Goal: Task Accomplishment & Management: Use online tool/utility

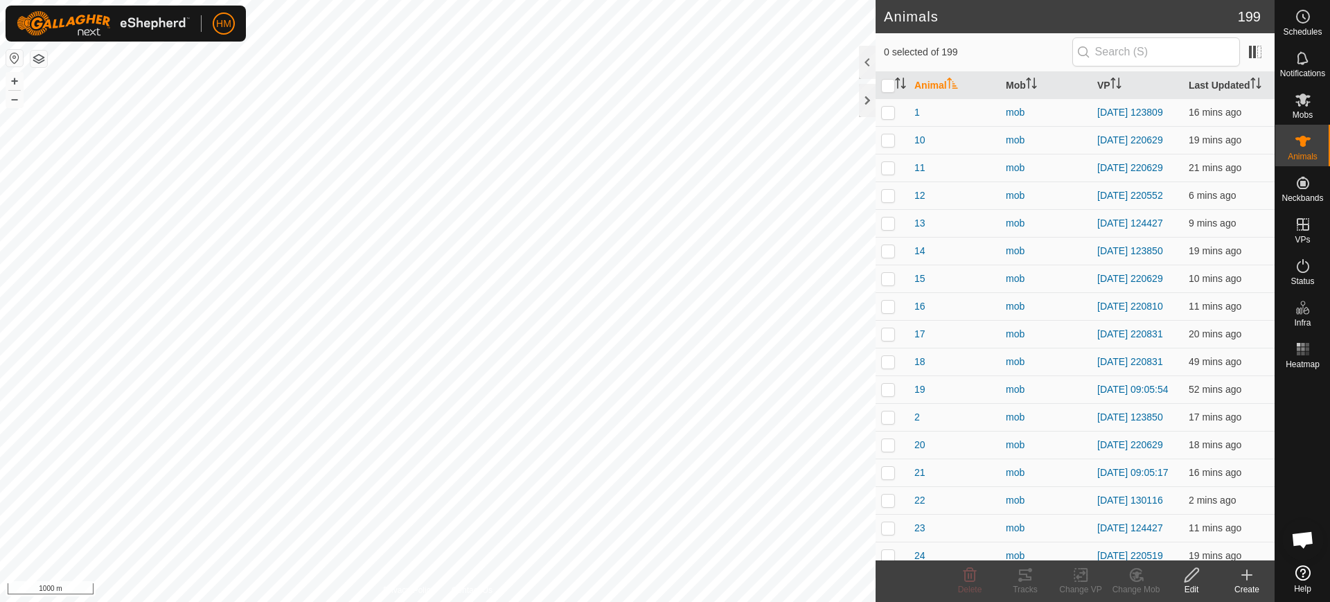
scroll to position [6764, 0]
click at [14, 78] on button "+" at bounding box center [14, 81] width 17 height 17
click at [16, 80] on button "+" at bounding box center [14, 81] width 17 height 17
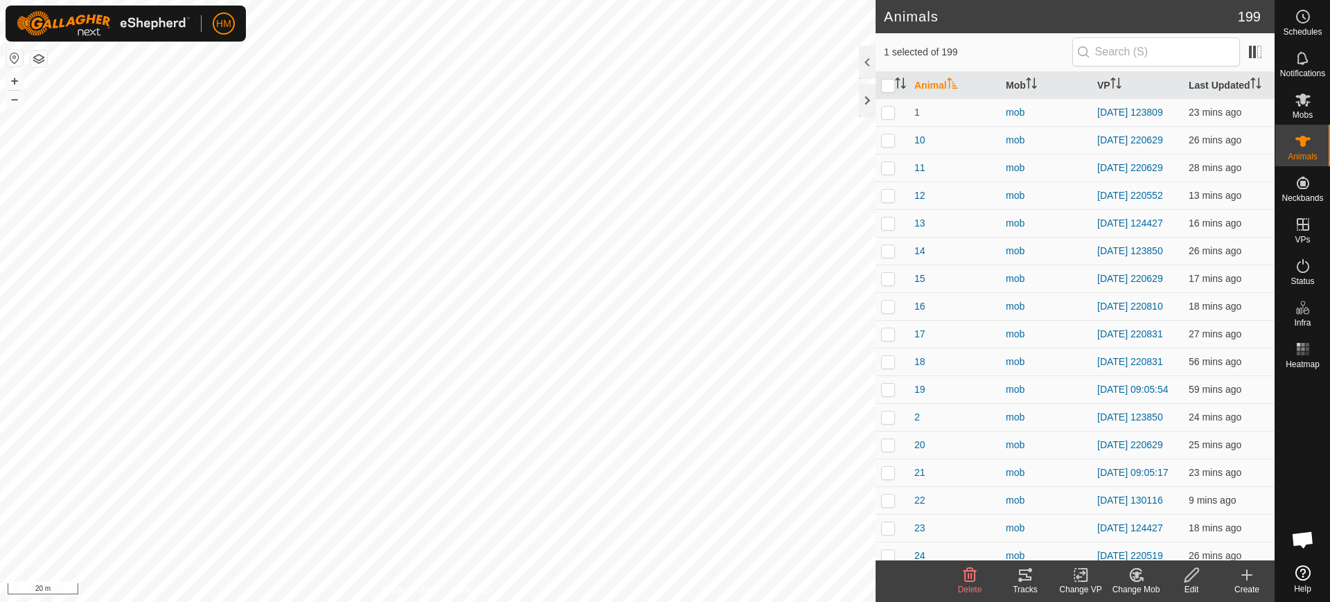
click at [1023, 576] on icon at bounding box center [1025, 575] width 17 height 17
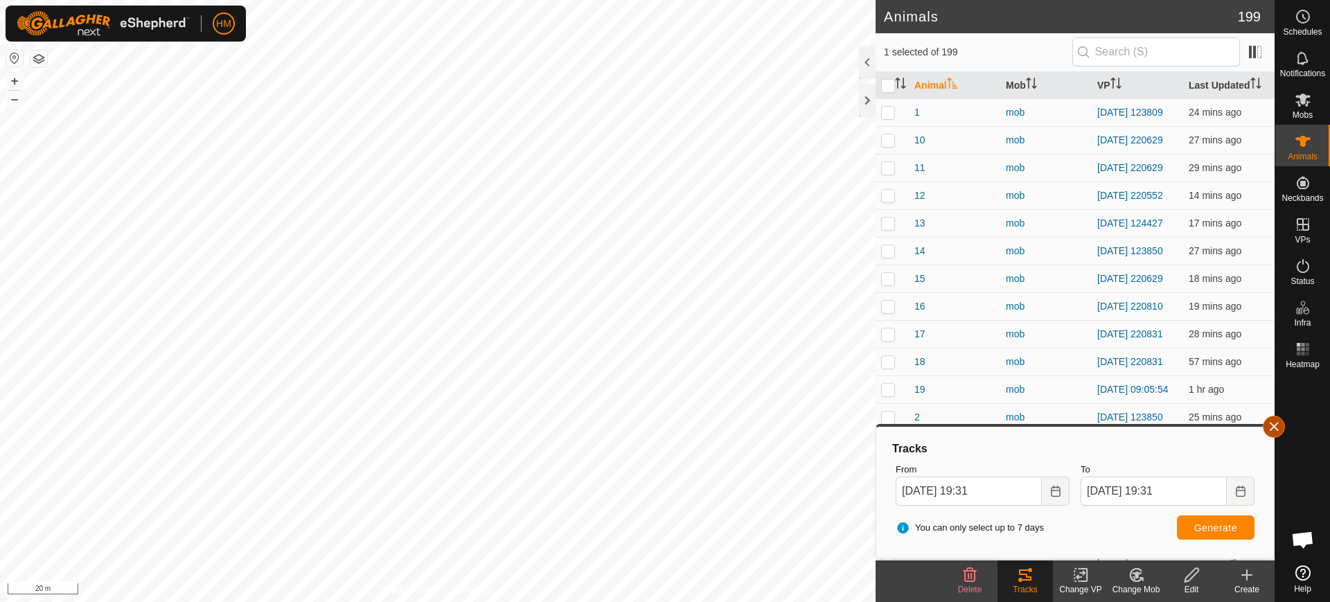
click at [1275, 430] on button "button" at bounding box center [1274, 427] width 22 height 22
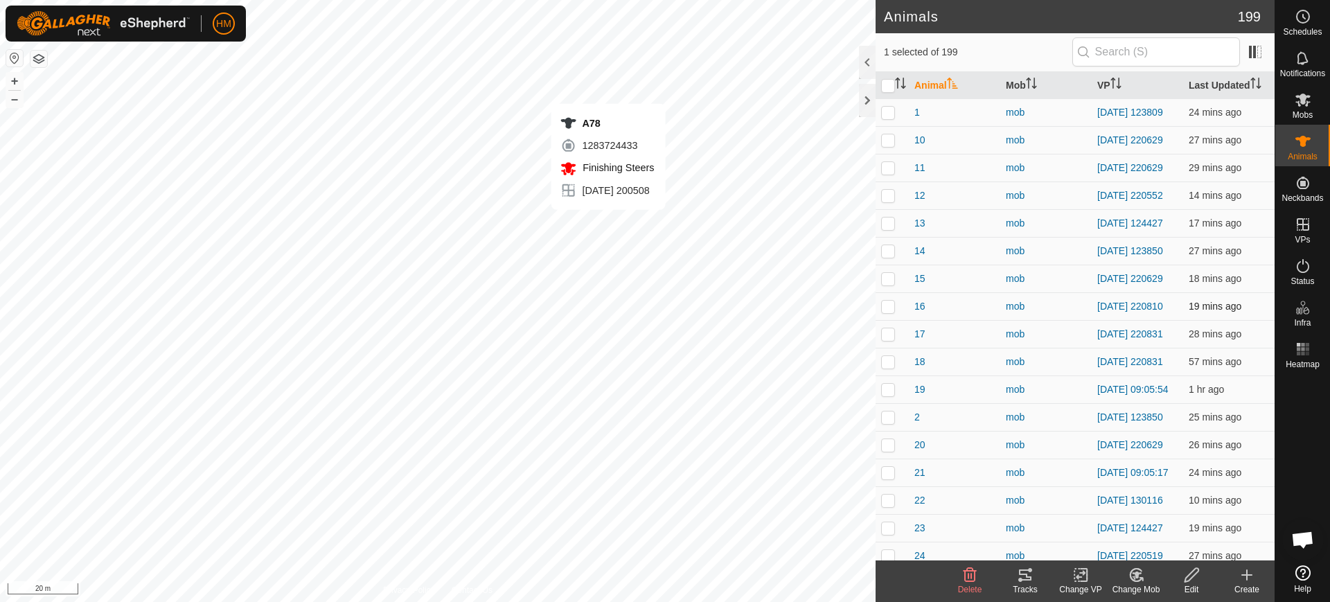
checkbox input "false"
click at [1024, 579] on icon at bounding box center [1025, 575] width 17 height 17
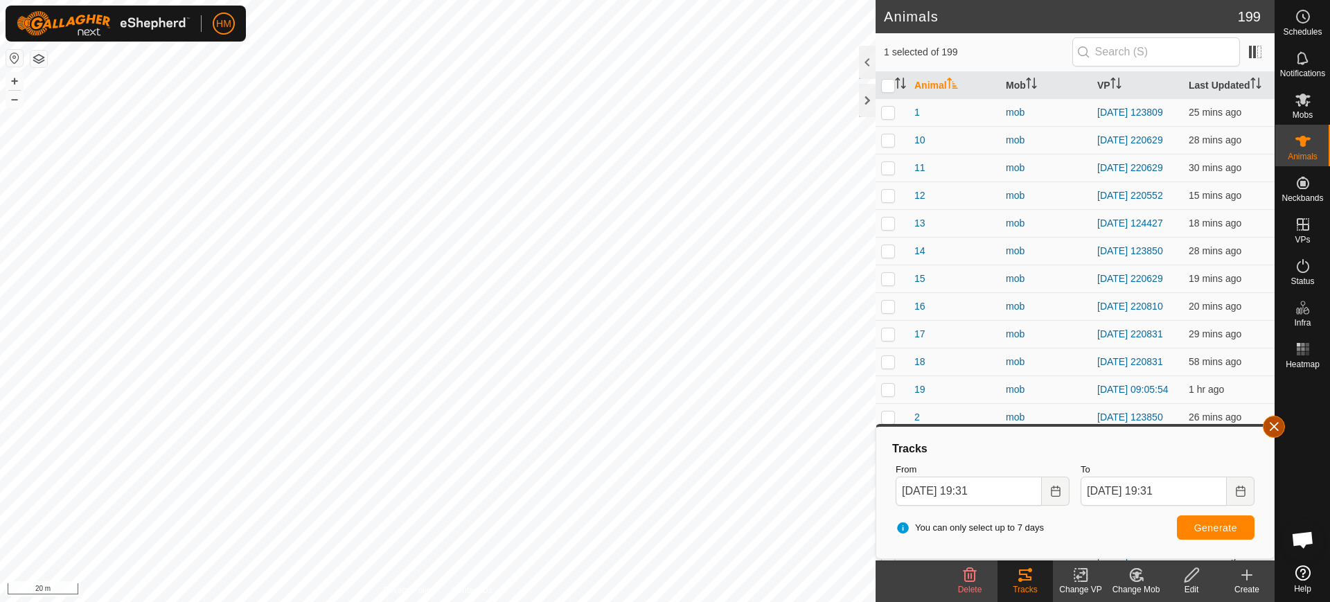
click at [1271, 431] on button "button" at bounding box center [1274, 427] width 22 height 22
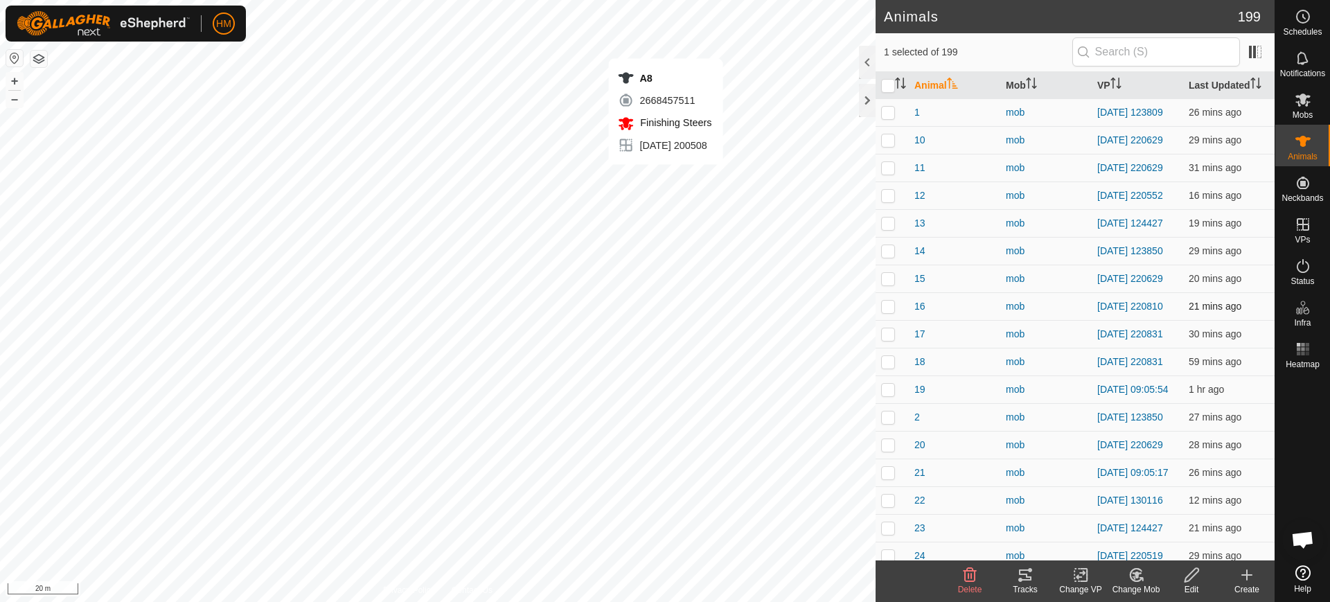
checkbox input "false"
checkbox input "true"
click at [1026, 579] on icon at bounding box center [1025, 575] width 17 height 17
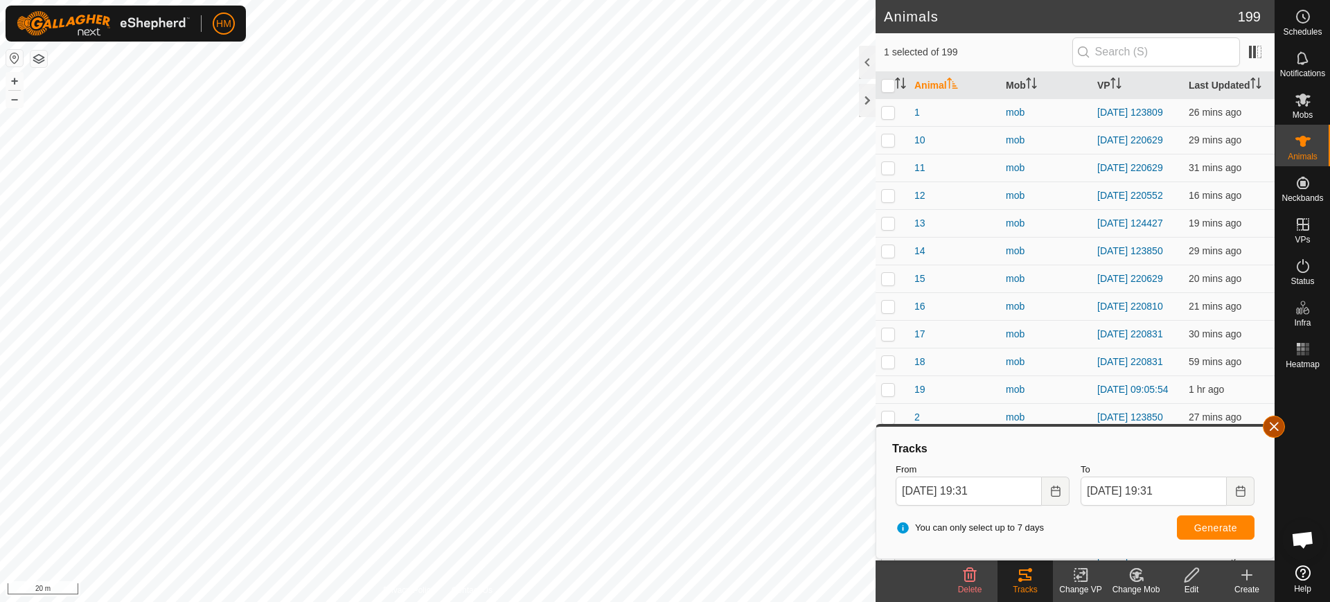
click at [1272, 428] on button "button" at bounding box center [1274, 427] width 22 height 22
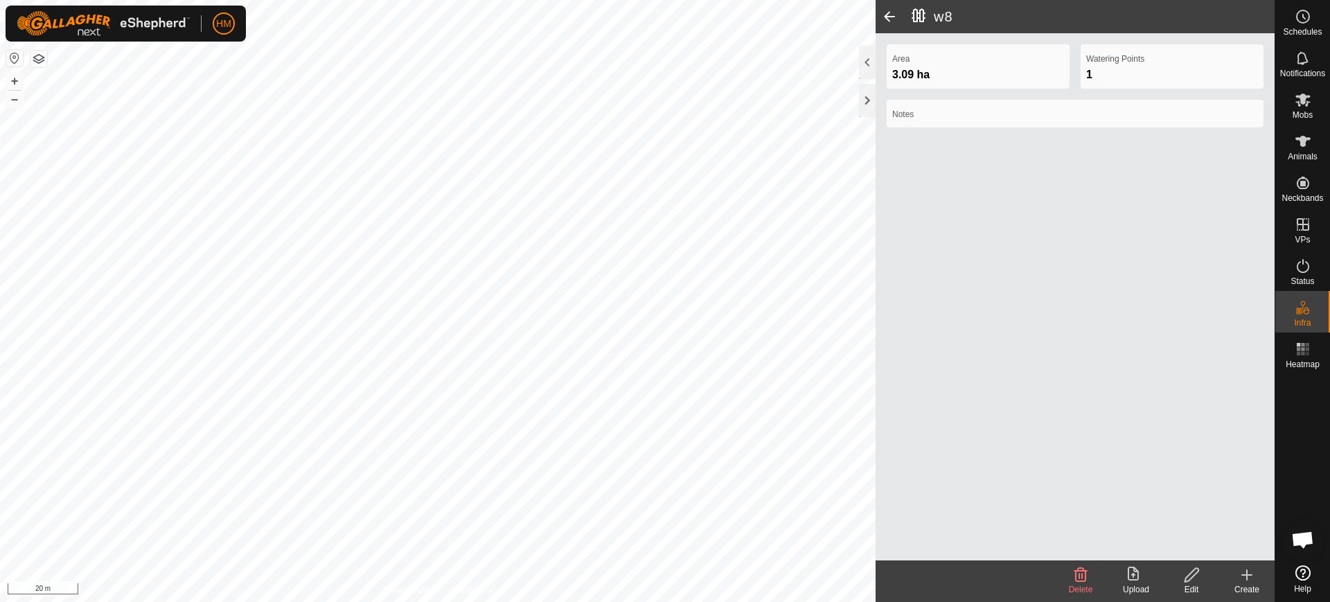
click at [894, 12] on span at bounding box center [890, 16] width 28 height 33
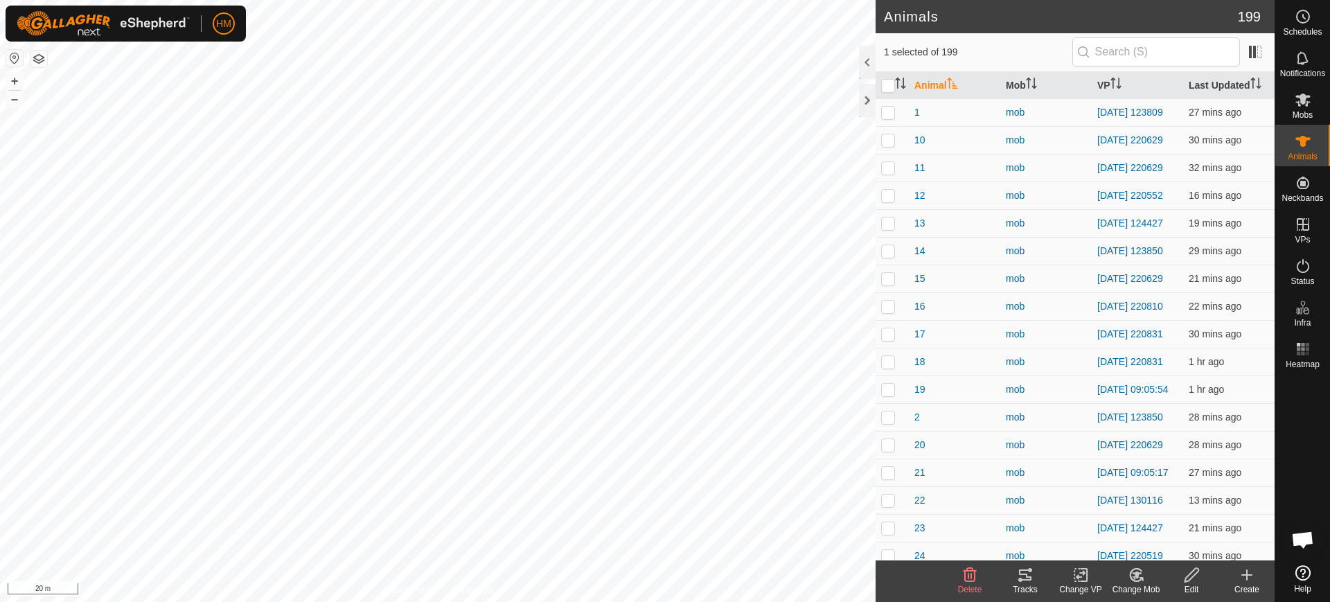
click at [1021, 581] on icon at bounding box center [1020, 580] width 4 height 4
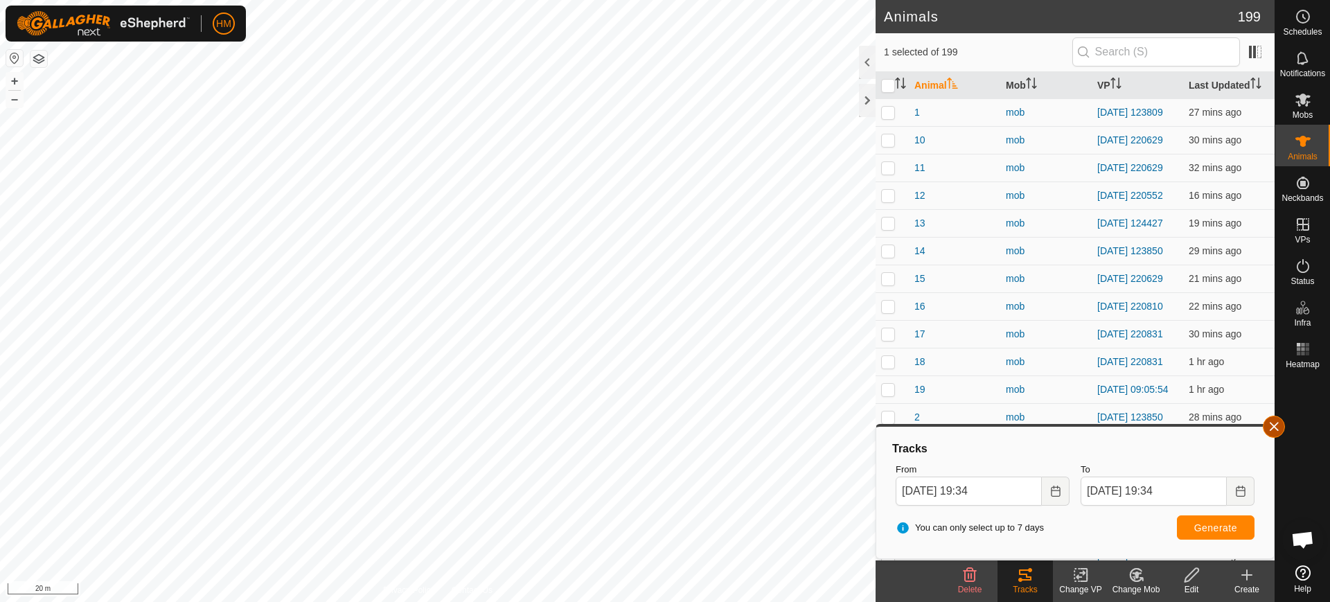
click at [1274, 427] on button "button" at bounding box center [1274, 427] width 22 height 22
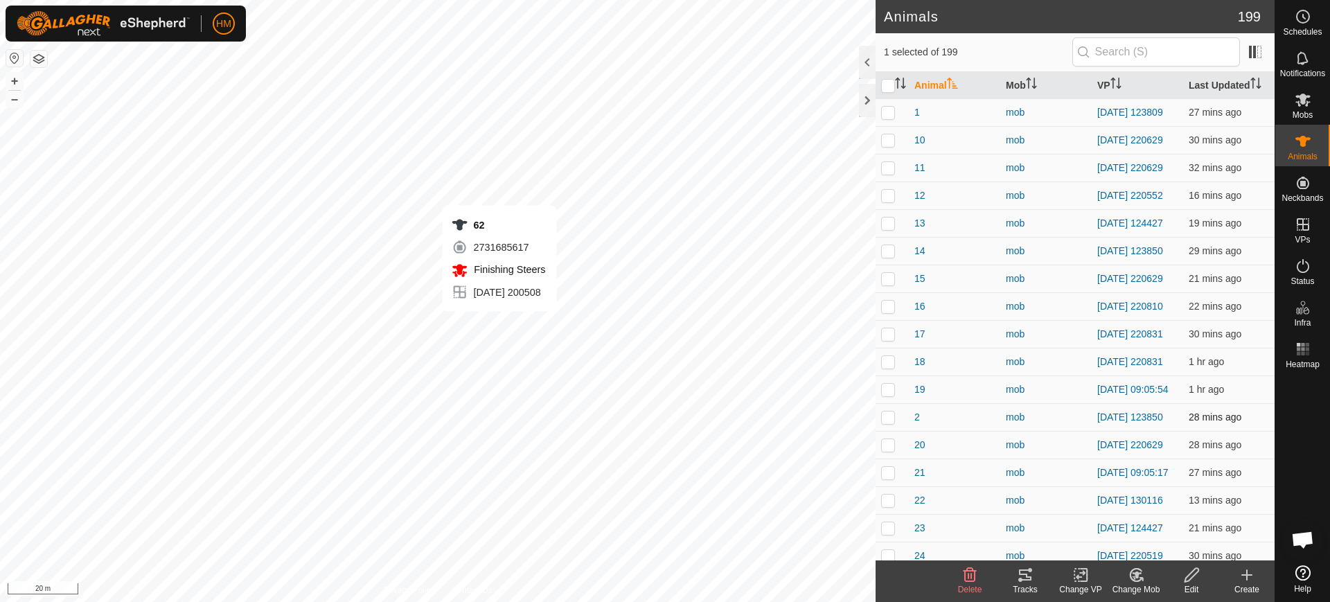
checkbox input "true"
checkbox input "false"
click at [1020, 584] on div "Tracks" at bounding box center [1025, 589] width 55 height 12
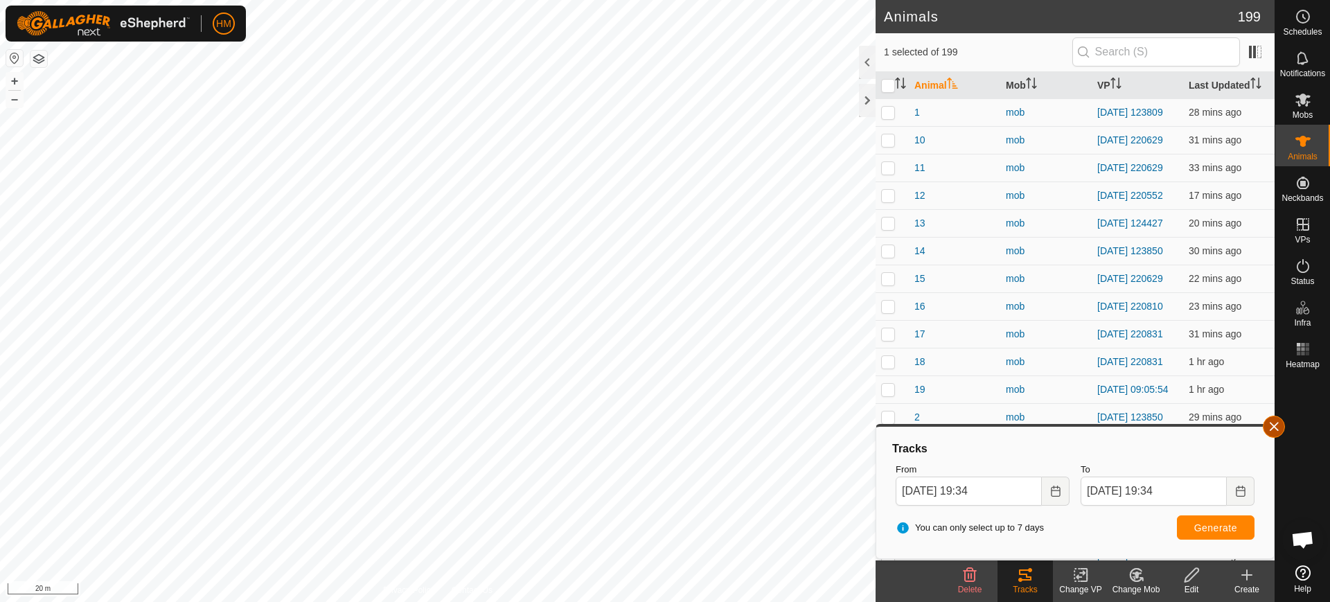
click at [1276, 427] on button "button" at bounding box center [1274, 427] width 22 height 22
